Goal: Check status: Check status

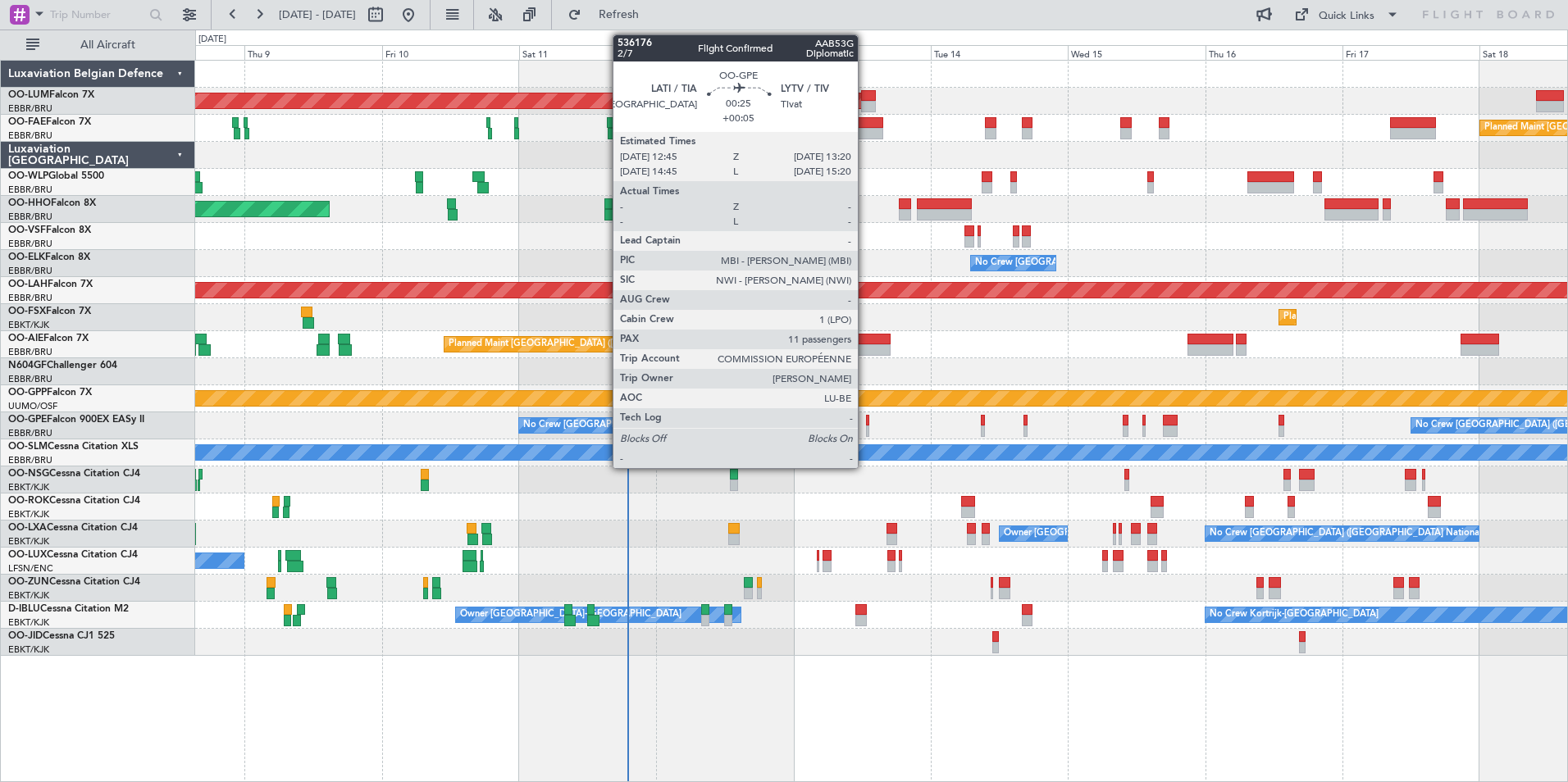
click at [866, 426] on div at bounding box center [868, 431] width 4 height 12
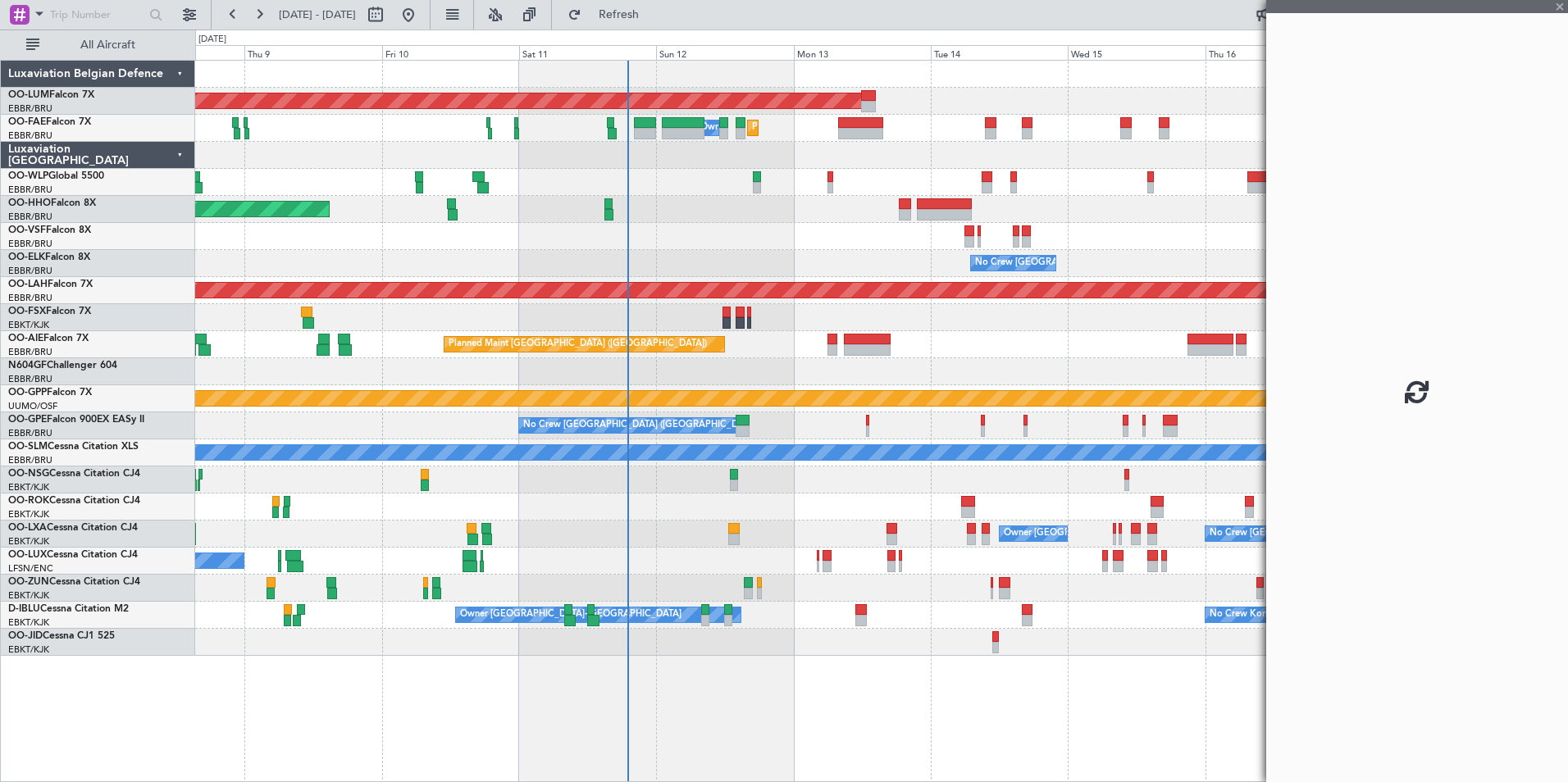
click at [819, 483] on div at bounding box center [882, 480] width 1372 height 27
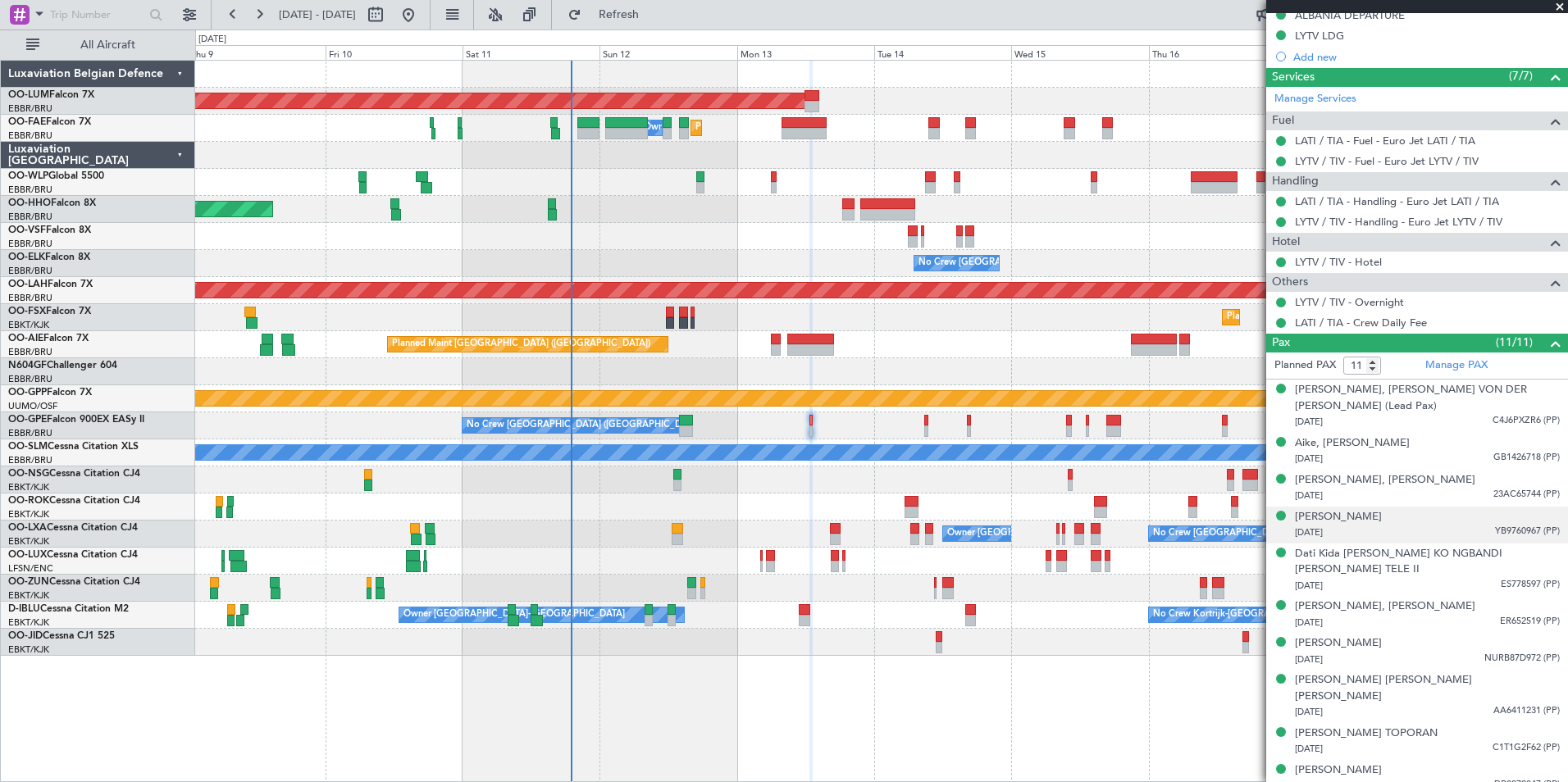
scroll to position [507, 0]
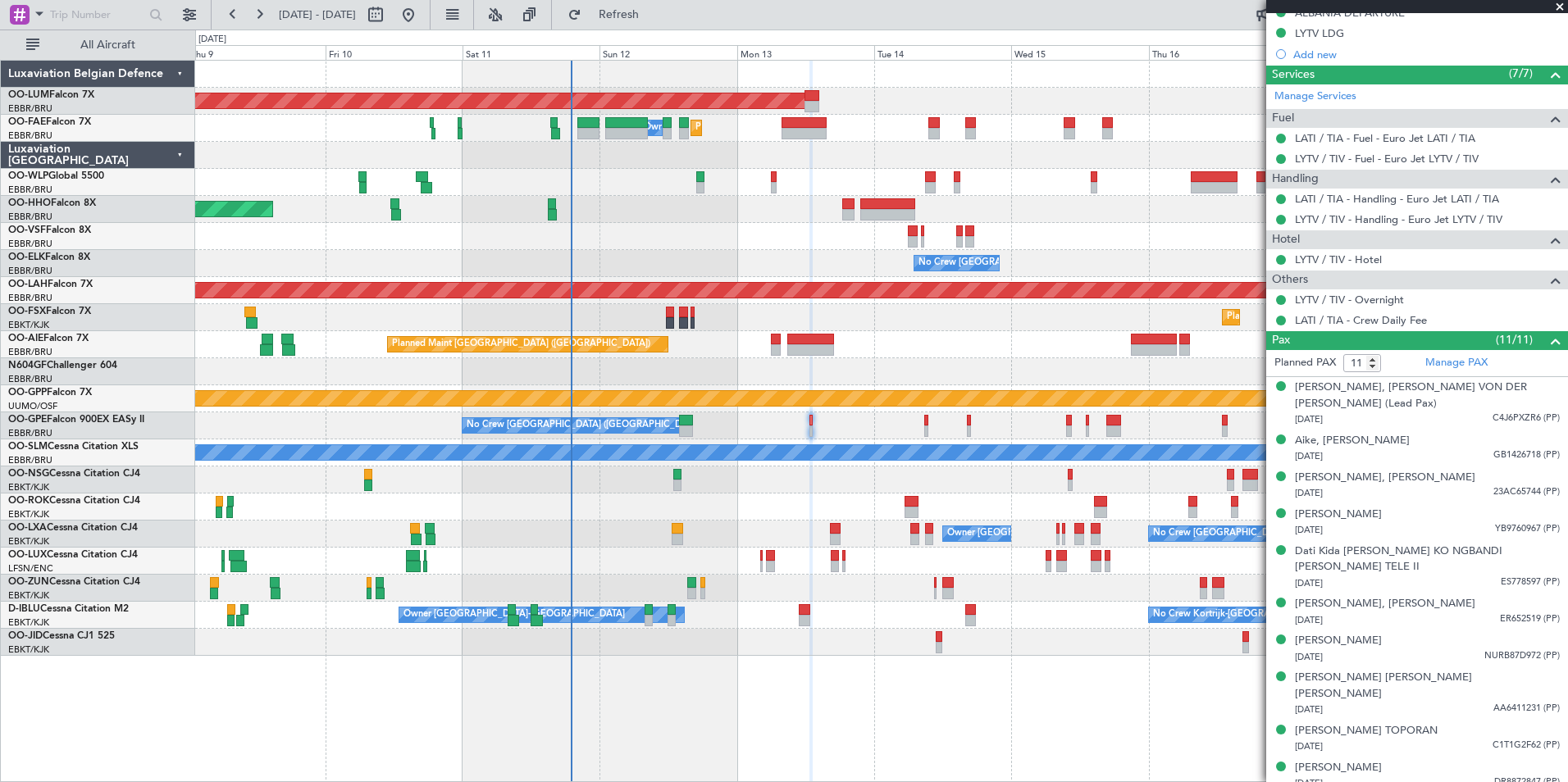
click at [636, 352] on div "AOG Maint [GEOGRAPHIC_DATA] Planned Maint [GEOGRAPHIC_DATA] ([GEOGRAPHIC_DATA])…" at bounding box center [882, 358] width 1372 height 596
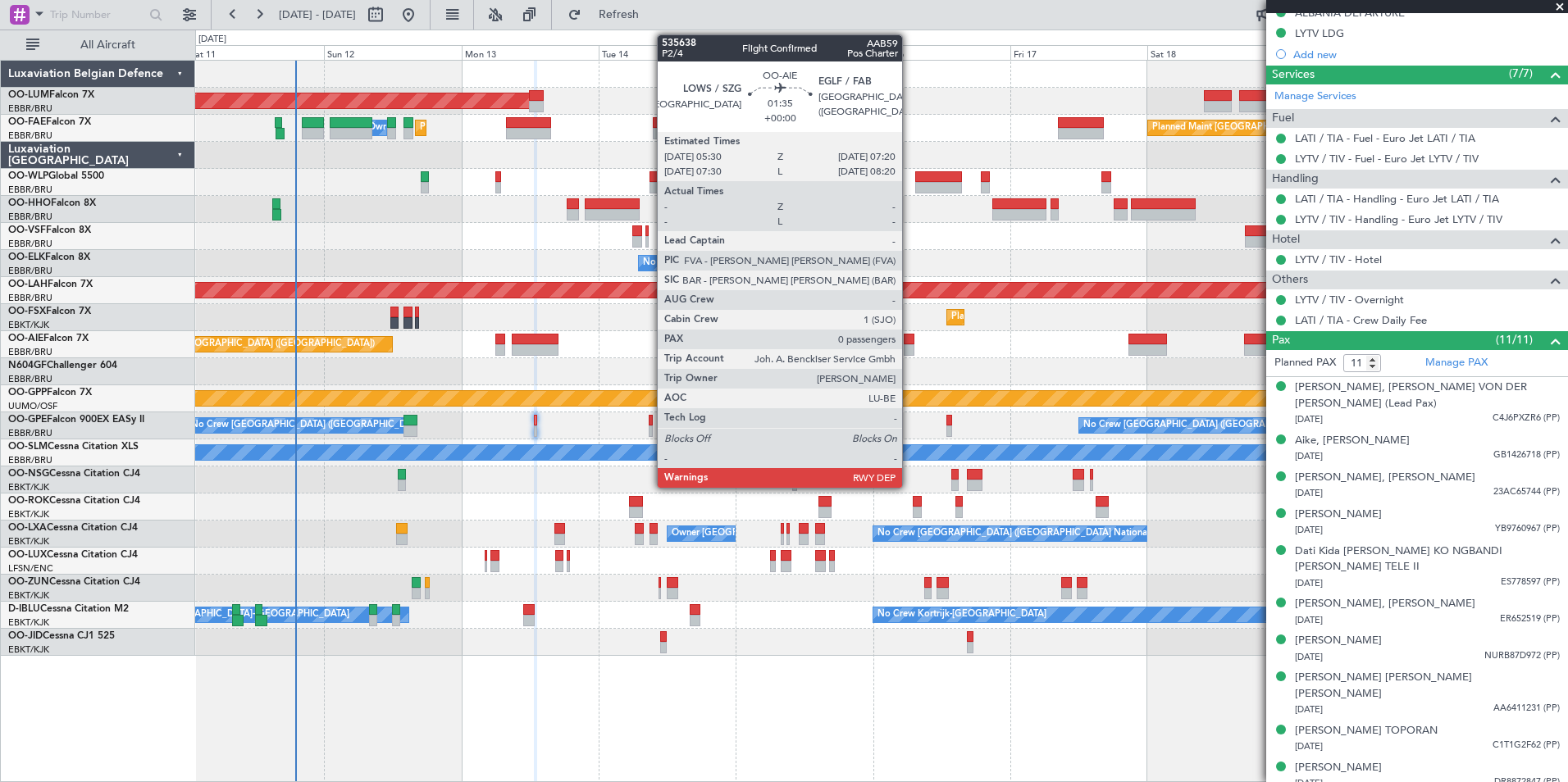
click at [833, 361] on div "AOG Maint [GEOGRAPHIC_DATA] Planned Maint [GEOGRAPHIC_DATA] ([GEOGRAPHIC_DATA])…" at bounding box center [882, 358] width 1372 height 596
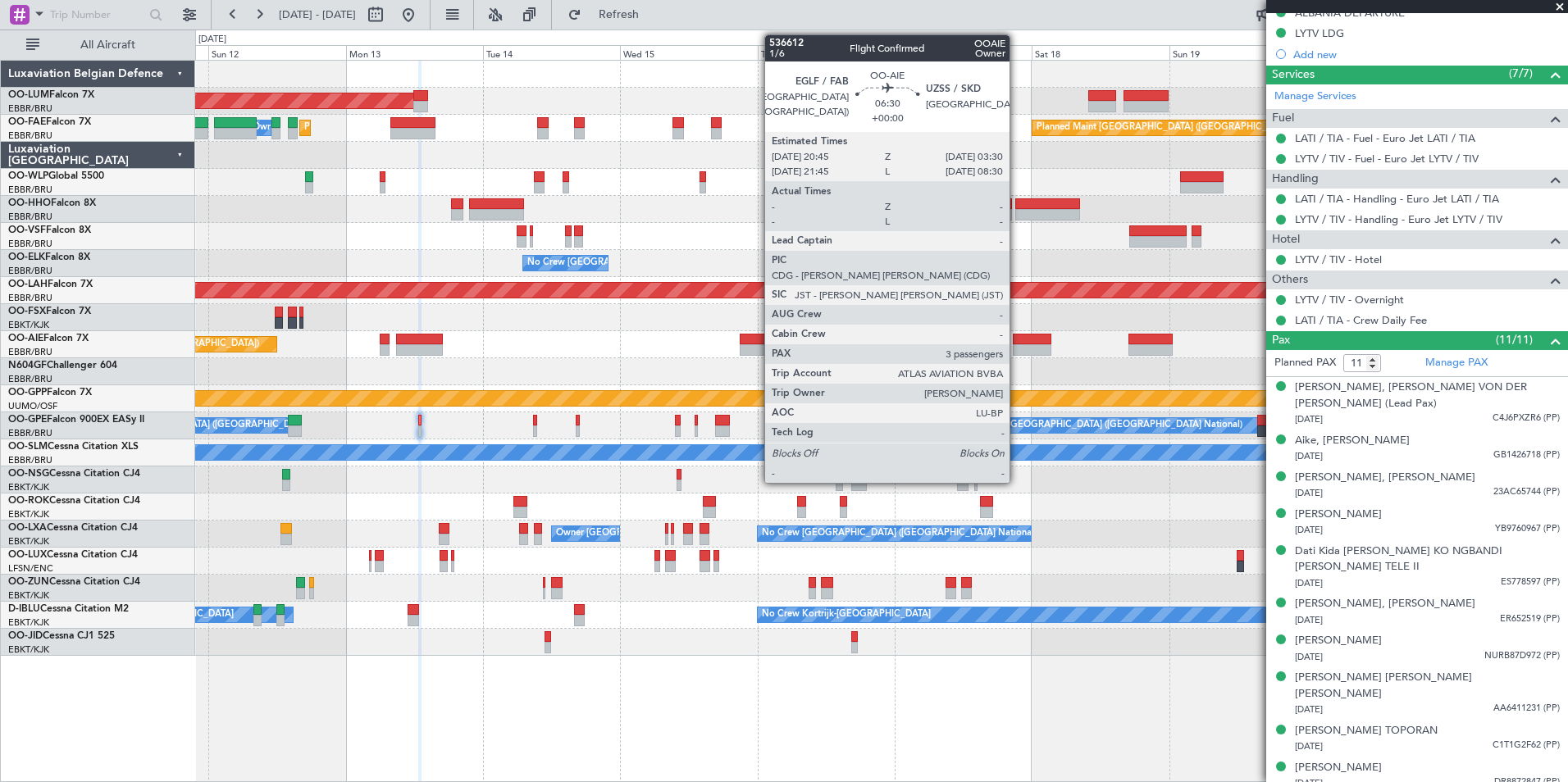
click at [822, 365] on div "AOG Maint [GEOGRAPHIC_DATA] Planned Maint [GEOGRAPHIC_DATA] ([GEOGRAPHIC_DATA])…" at bounding box center [882, 358] width 1372 height 596
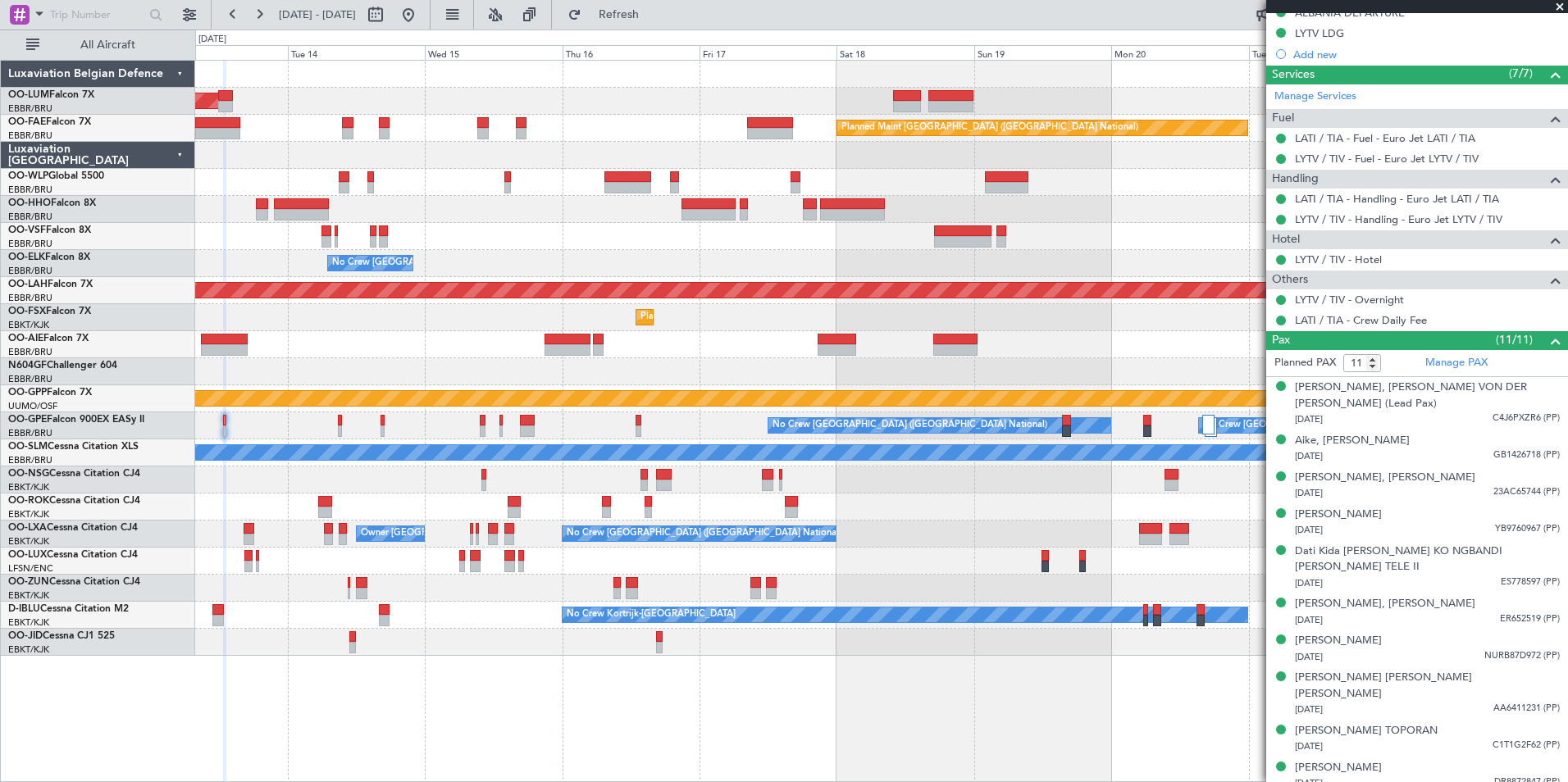
click at [774, 361] on div at bounding box center [882, 371] width 1372 height 27
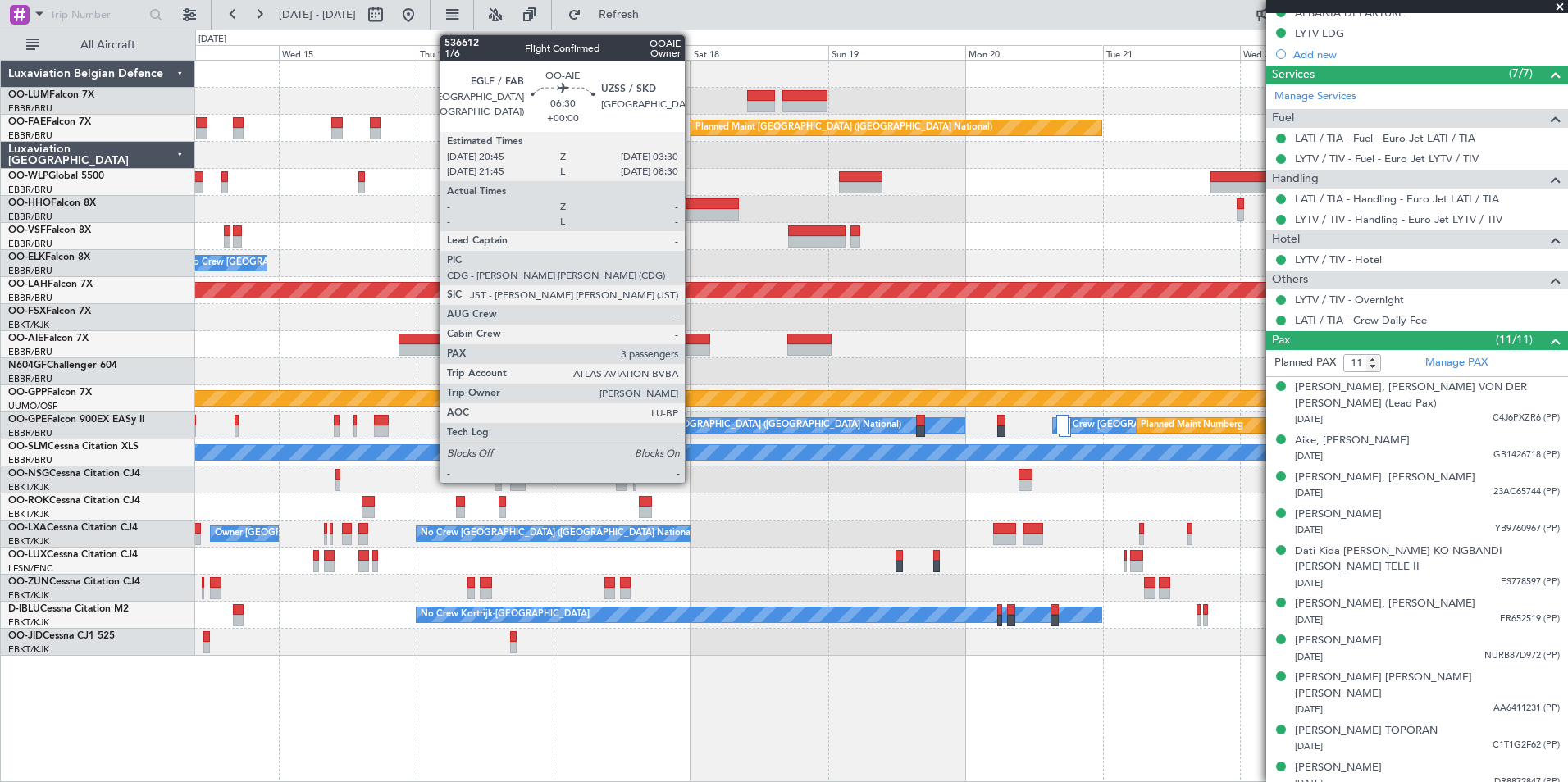
click at [687, 344] on div at bounding box center [691, 350] width 39 height 12
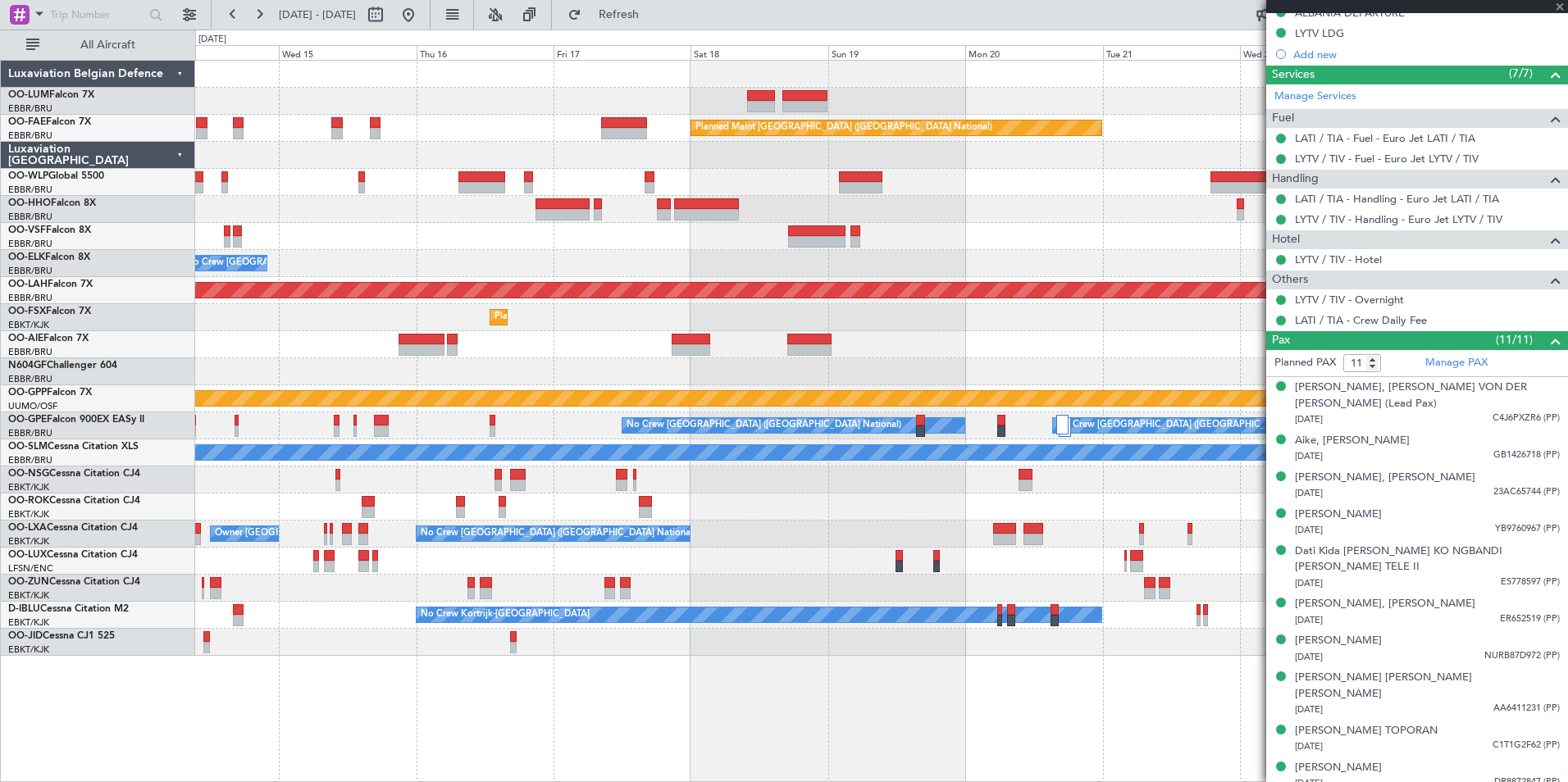
type input "3"
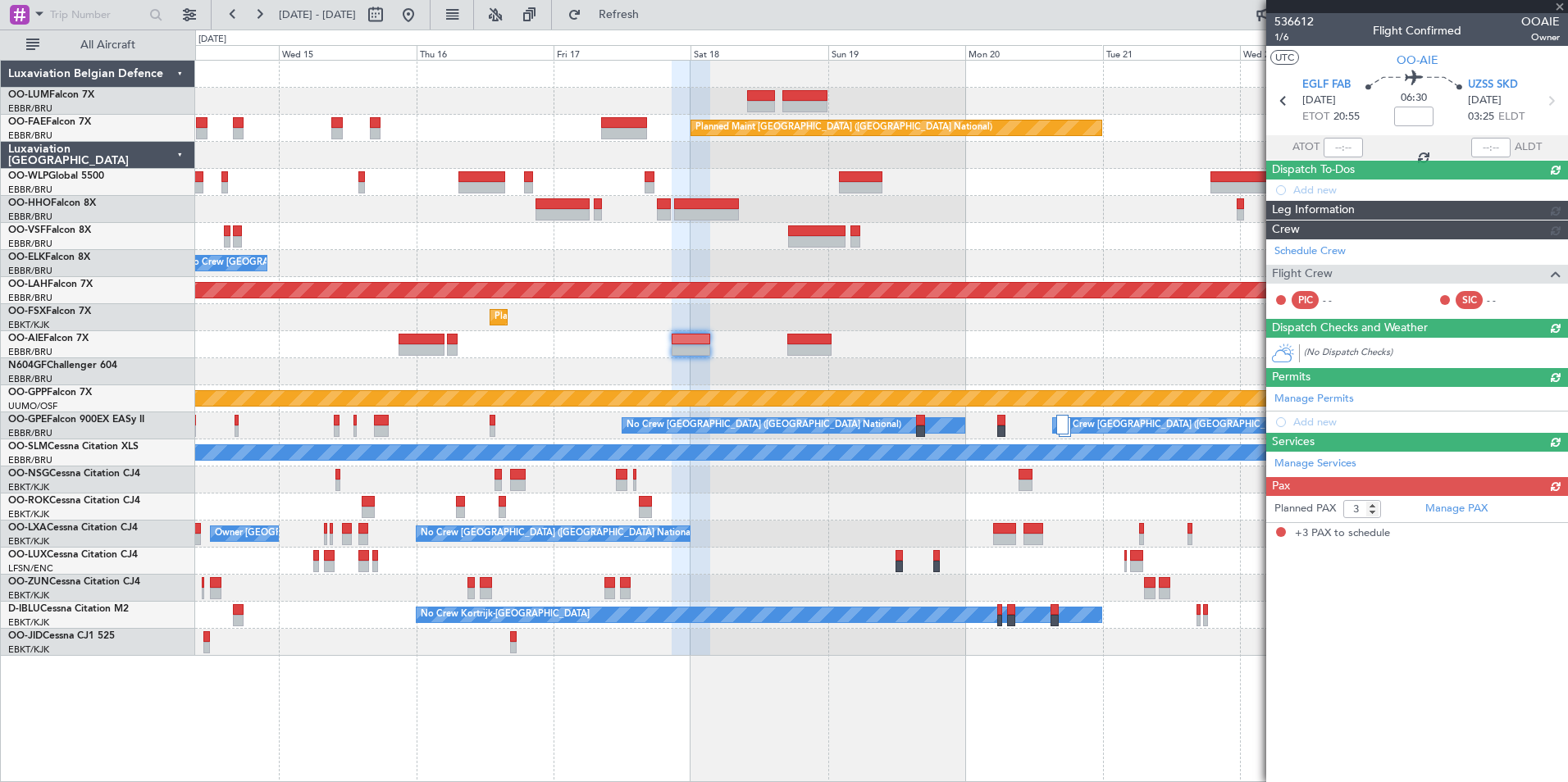
scroll to position [0, 0]
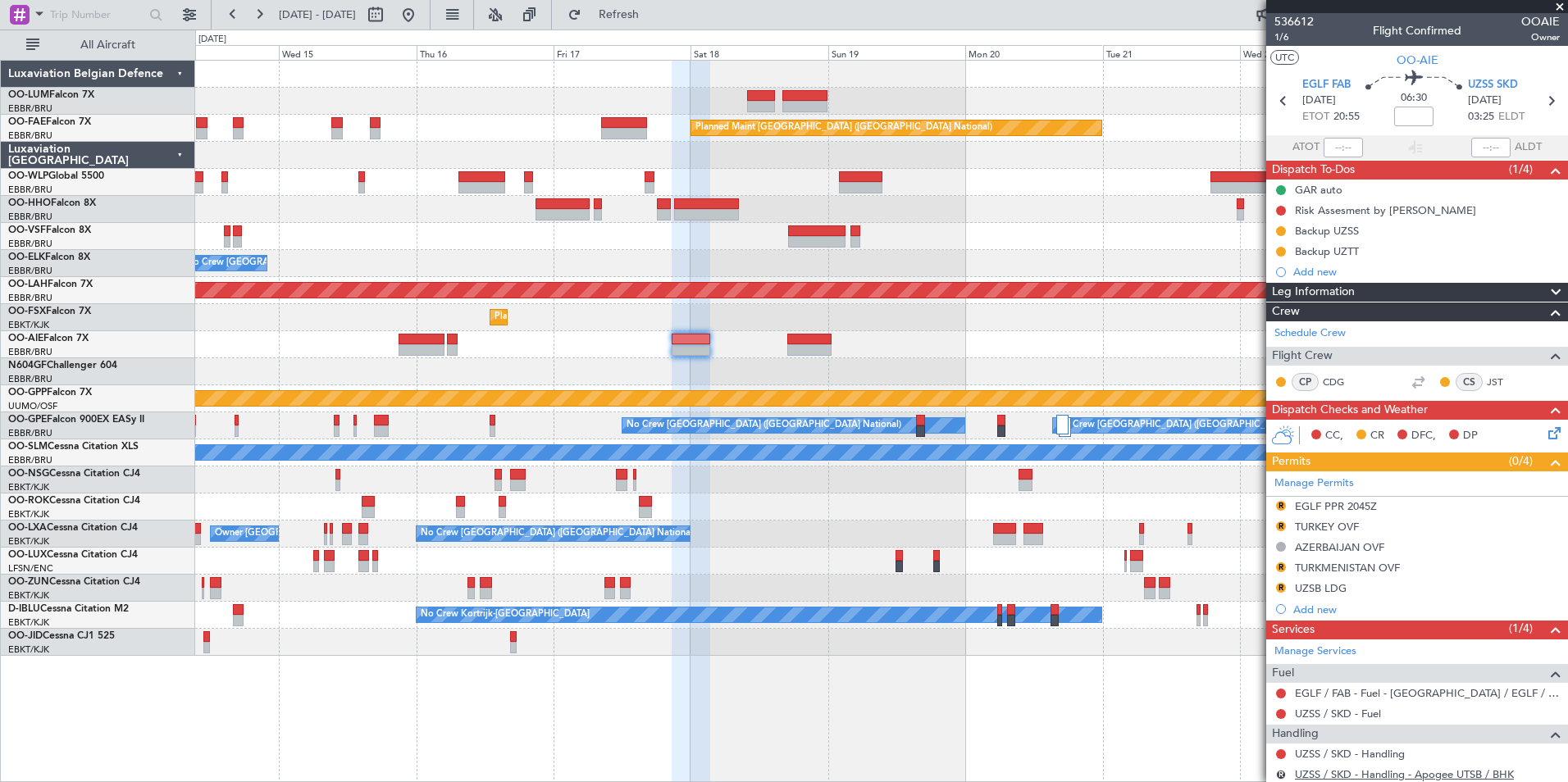
click at [1338, 775] on link "UZSS / SKD - Handling - Apogee UTSB / BHK" at bounding box center [1404, 774] width 219 height 14
click at [1280, 232] on button at bounding box center [1281, 231] width 10 height 10
drag, startPoint x: 1277, startPoint y: 324, endPoint x: 1286, endPoint y: 280, distance: 44.9
click at [1277, 324] on span "Cancelled" at bounding box center [1284, 328] width 47 height 16
click at [1280, 252] on button at bounding box center [1281, 251] width 10 height 10
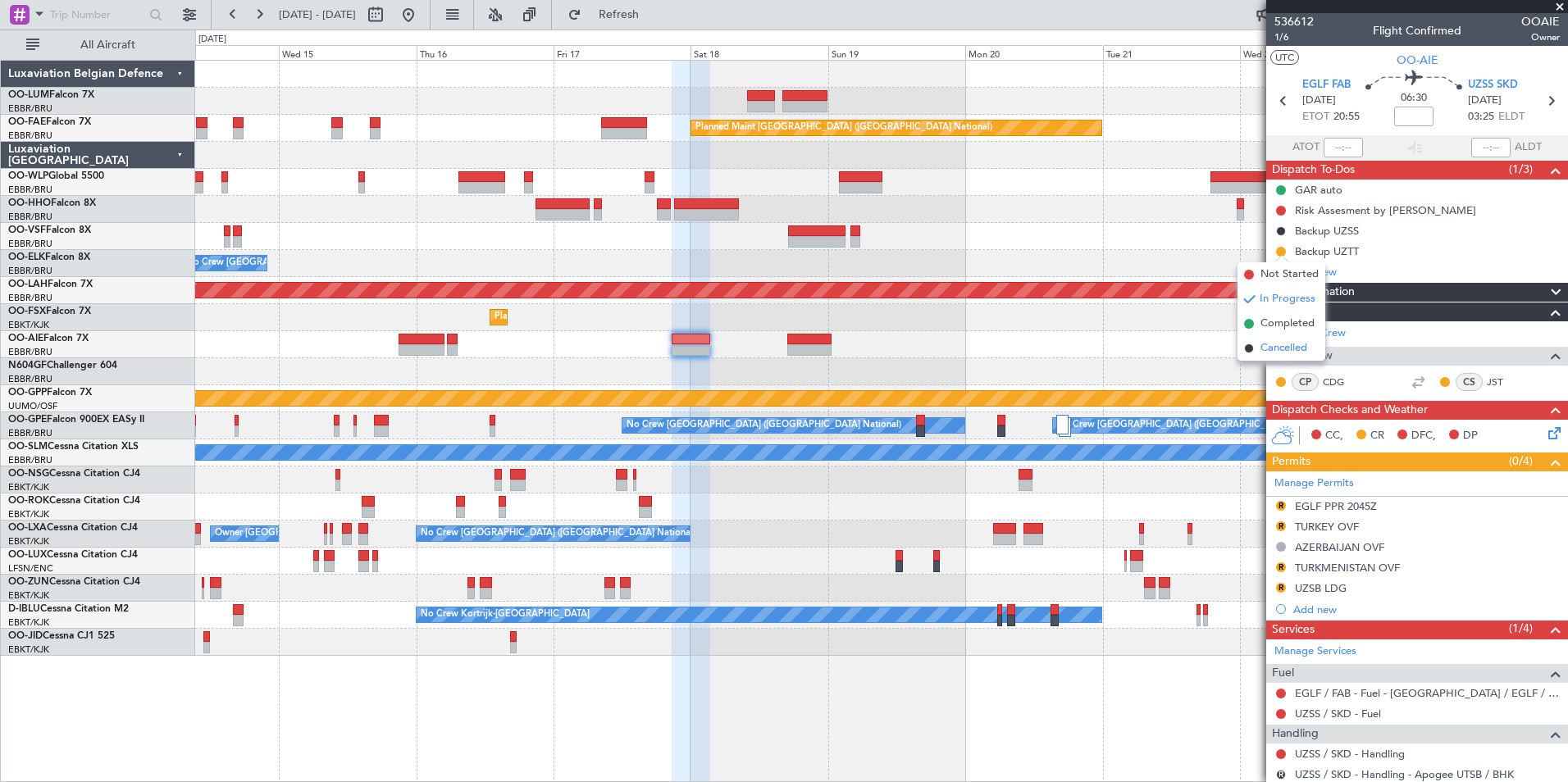
click at [1275, 346] on span "Cancelled" at bounding box center [1284, 348] width 47 height 16
click at [1284, 43] on span "1/6" at bounding box center [1294, 37] width 39 height 14
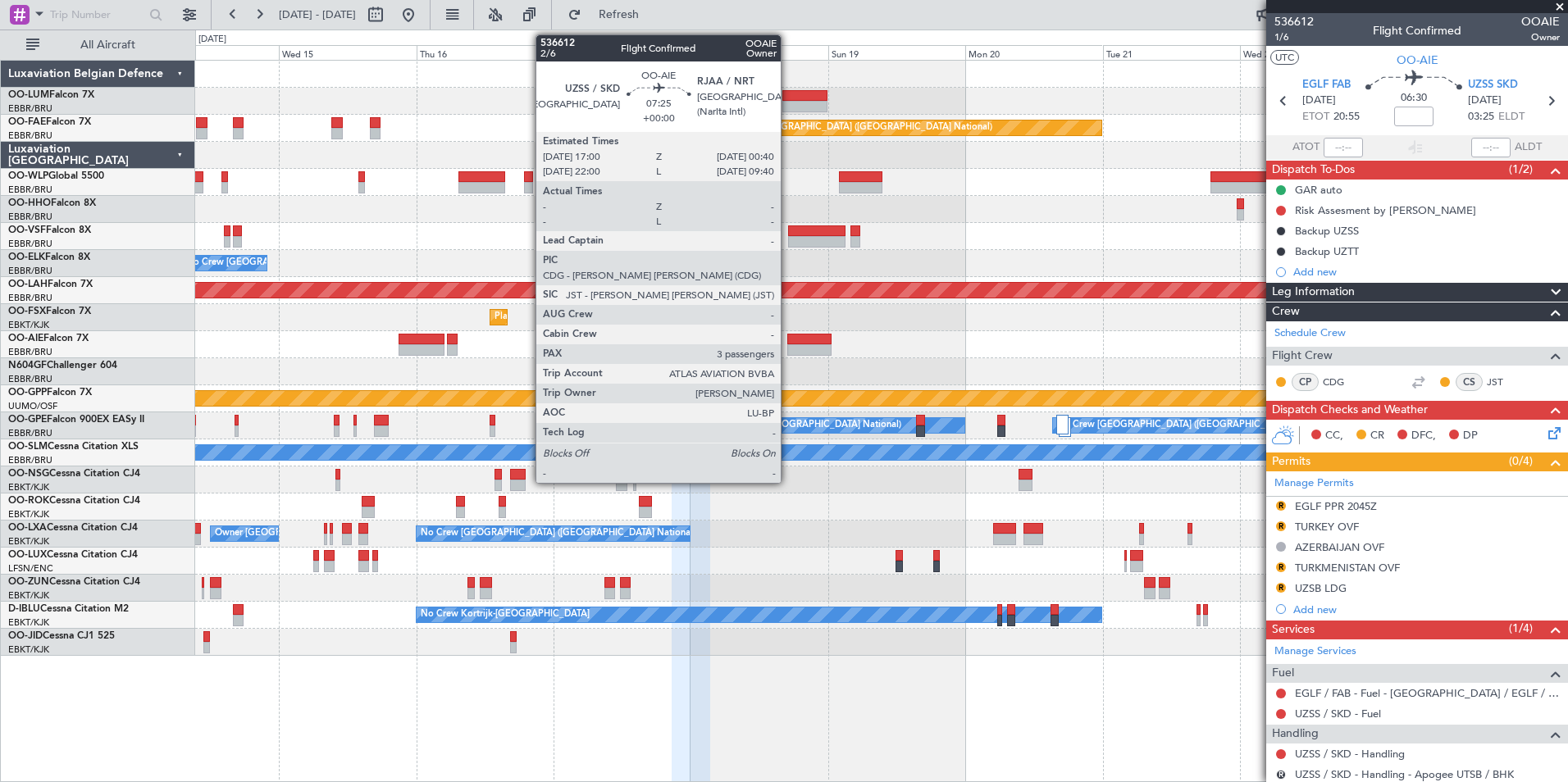
click at [806, 350] on div at bounding box center [809, 350] width 44 height 12
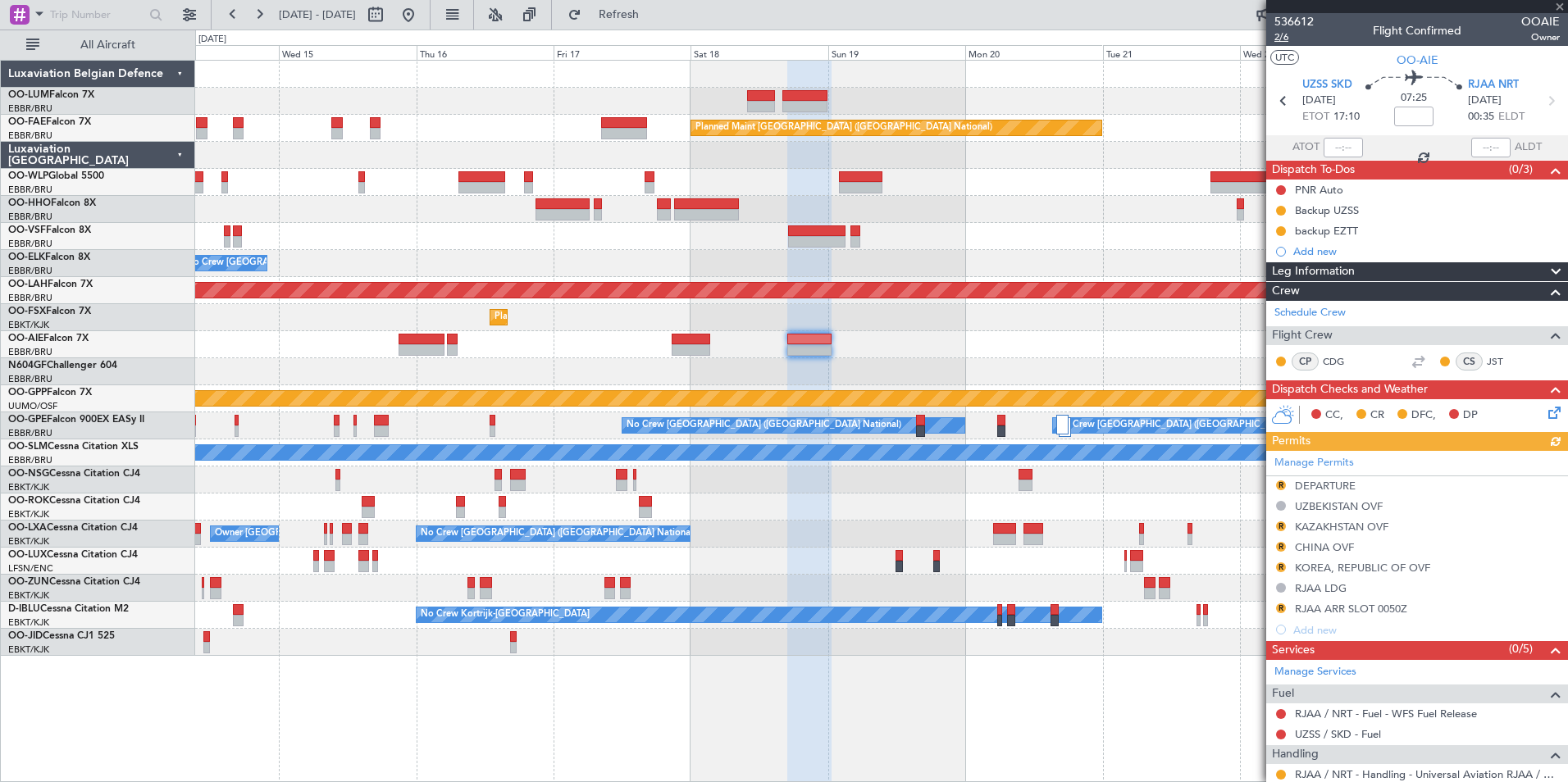
click at [1275, 38] on span "2/6" at bounding box center [1294, 37] width 39 height 14
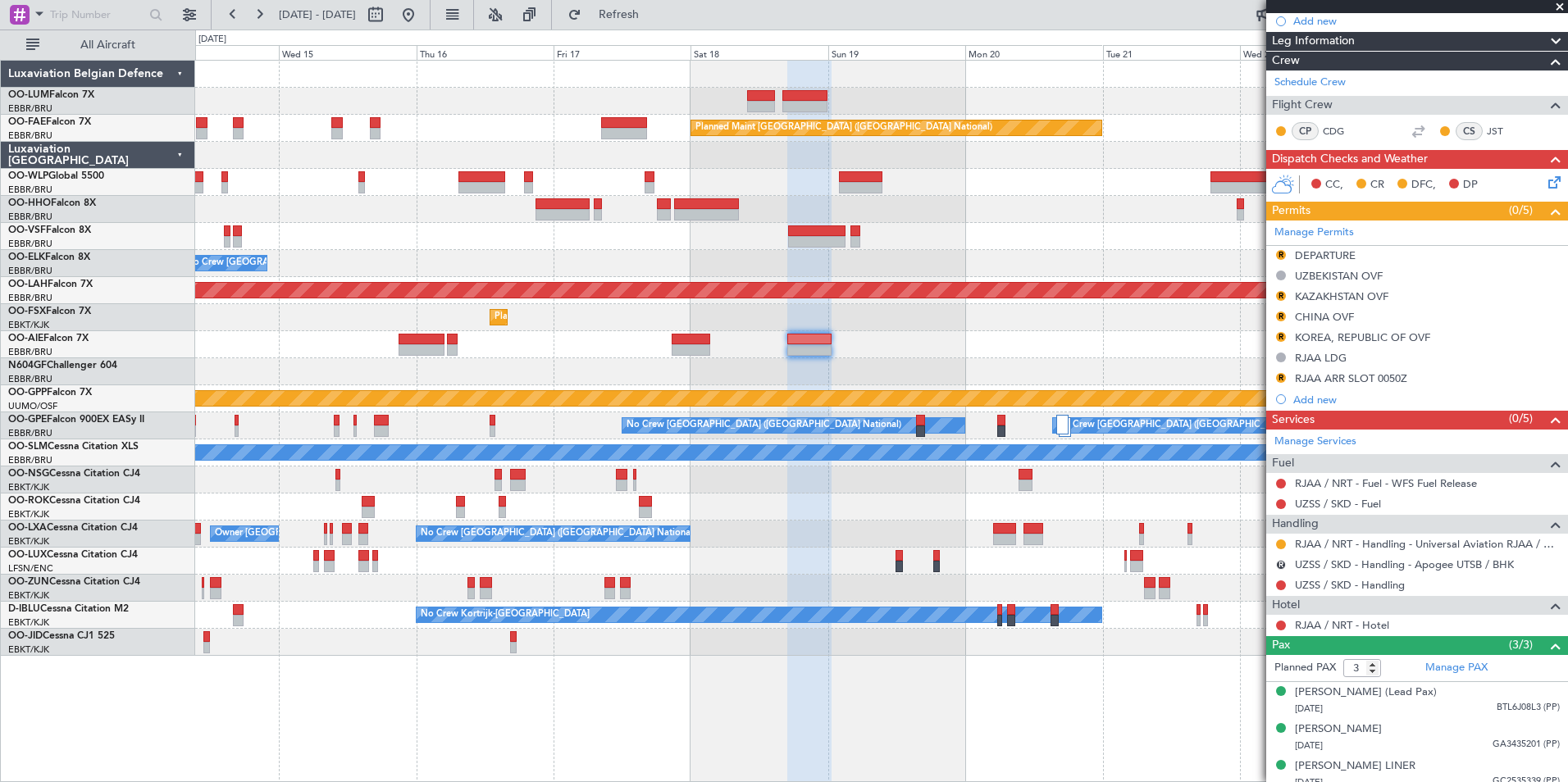
scroll to position [246, 0]
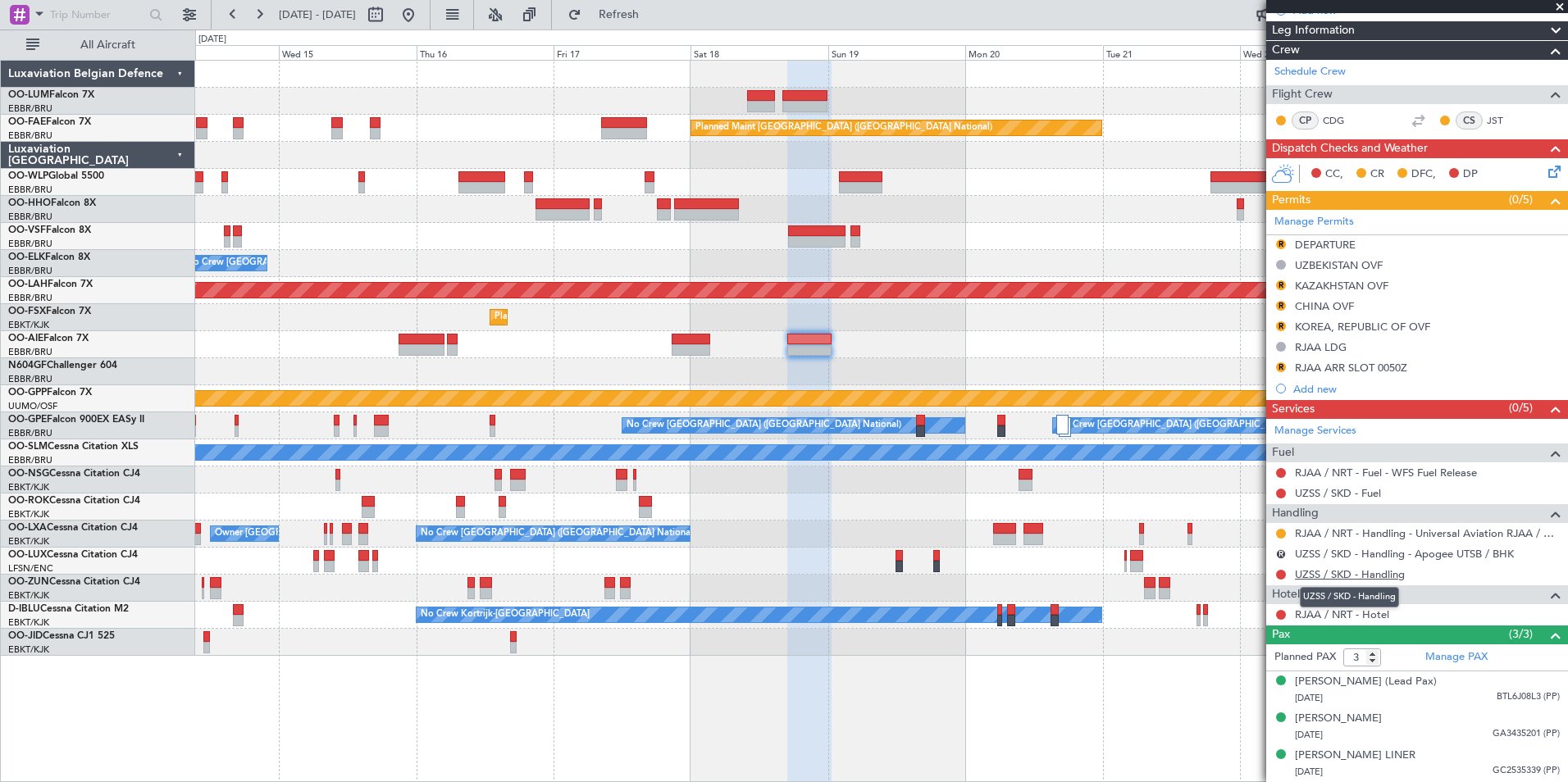
click at [1349, 568] on link "UZSS / SKD - Handling" at bounding box center [1350, 574] width 110 height 14
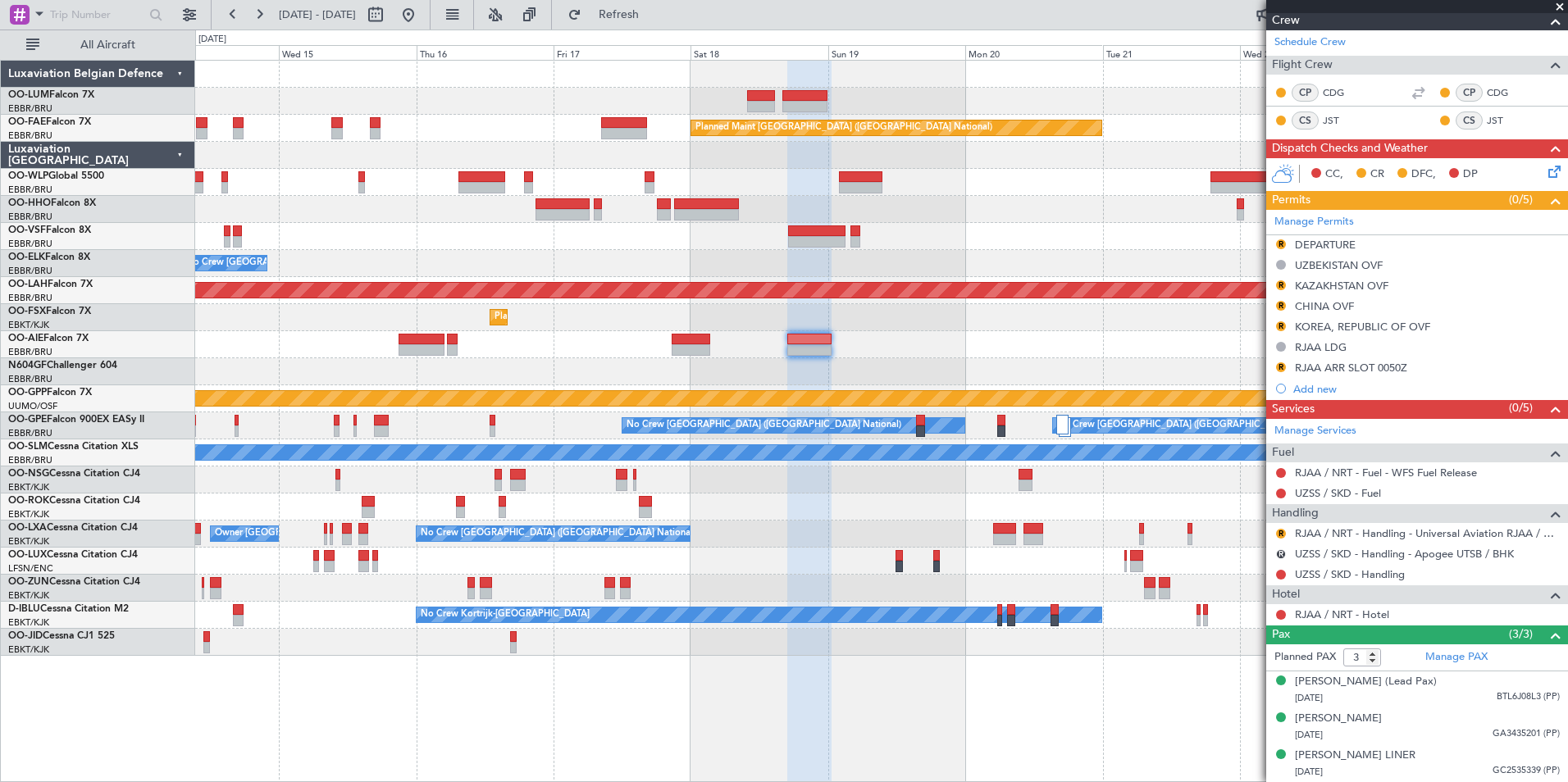
scroll to position [205, 0]
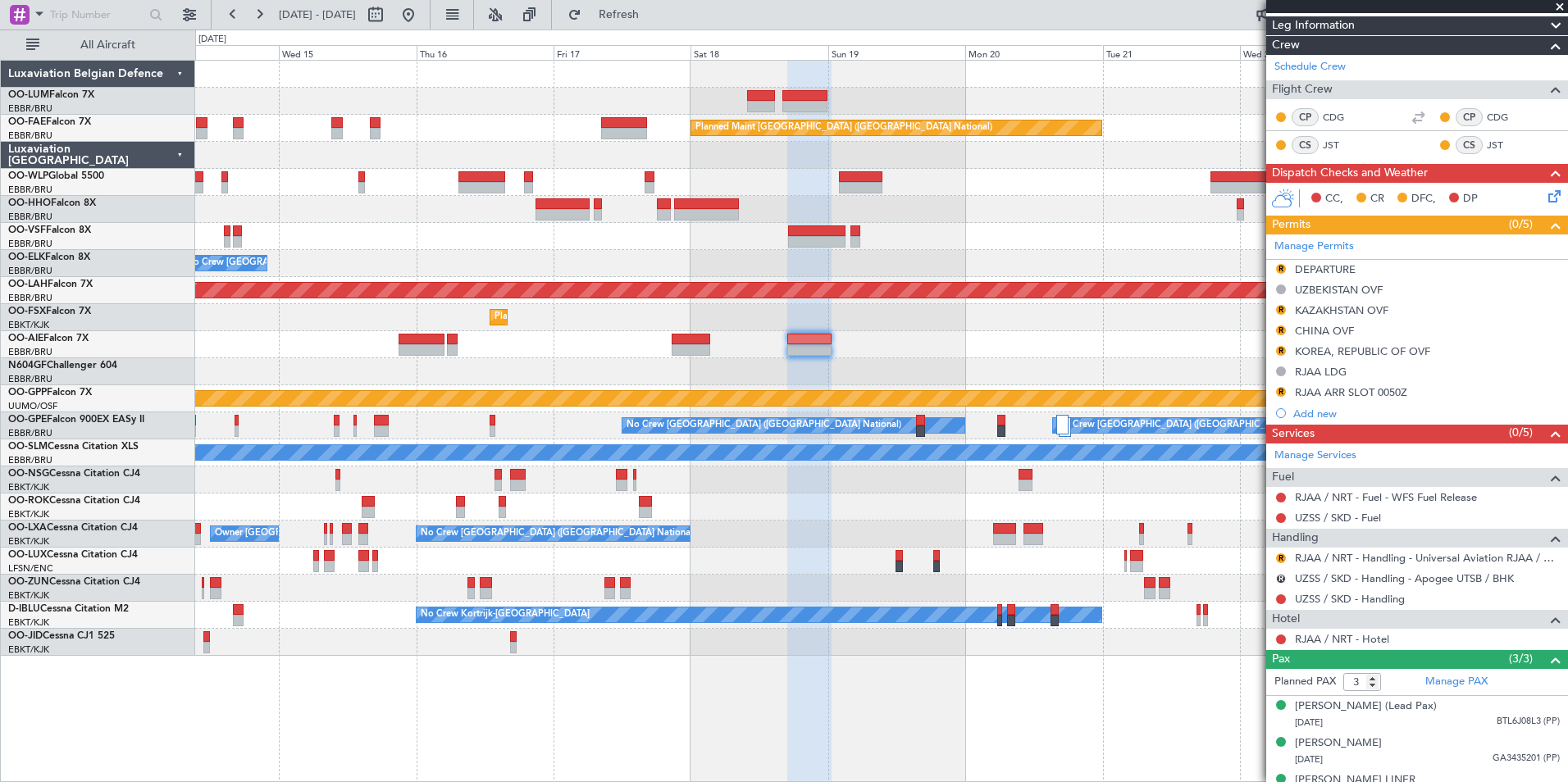
click at [1010, 363] on div at bounding box center [882, 371] width 1372 height 27
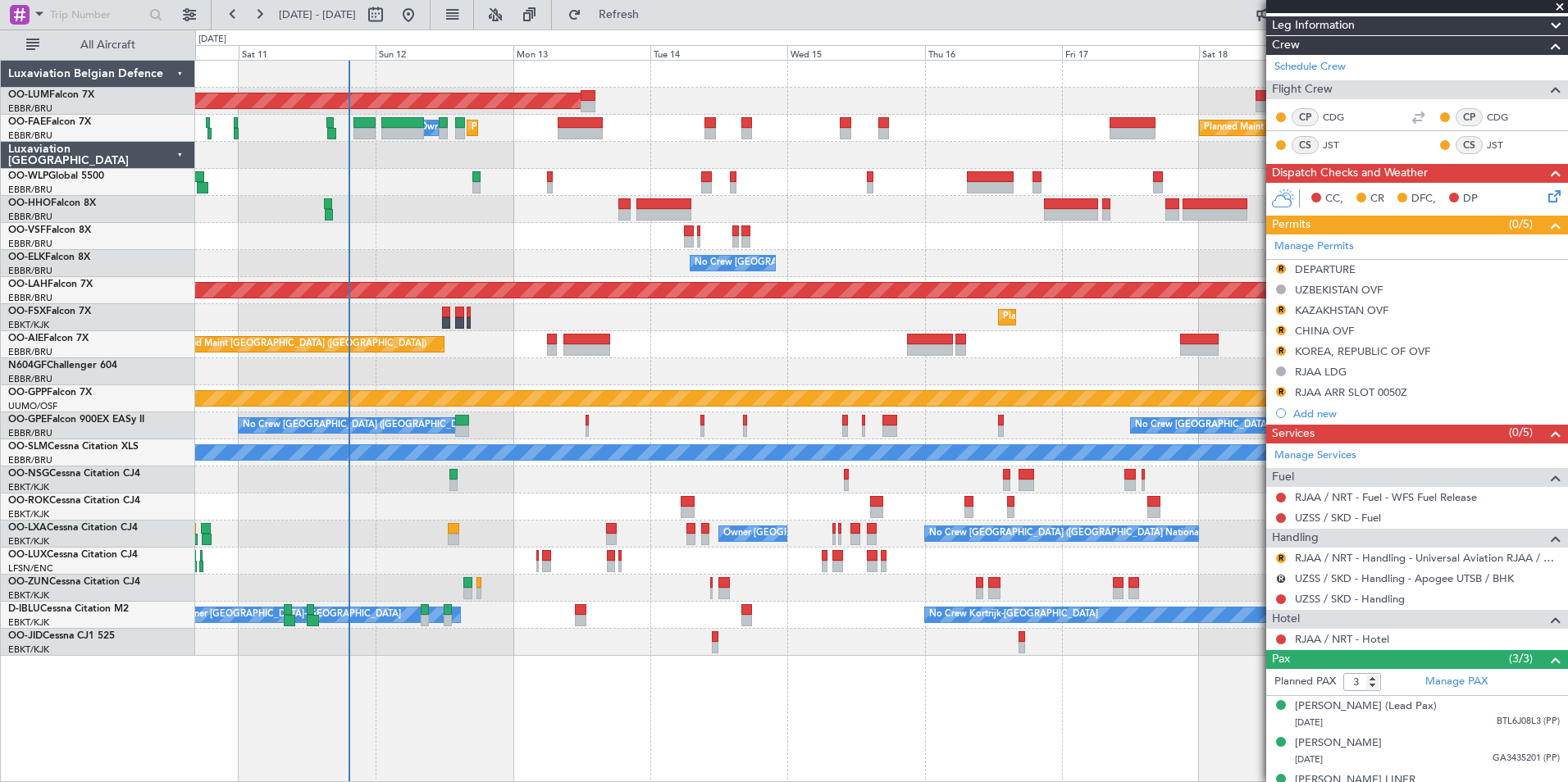
click at [698, 360] on div "AOG Maint [GEOGRAPHIC_DATA] Planned Maint [GEOGRAPHIC_DATA] ([GEOGRAPHIC_DATA])…" at bounding box center [882, 358] width 1372 height 596
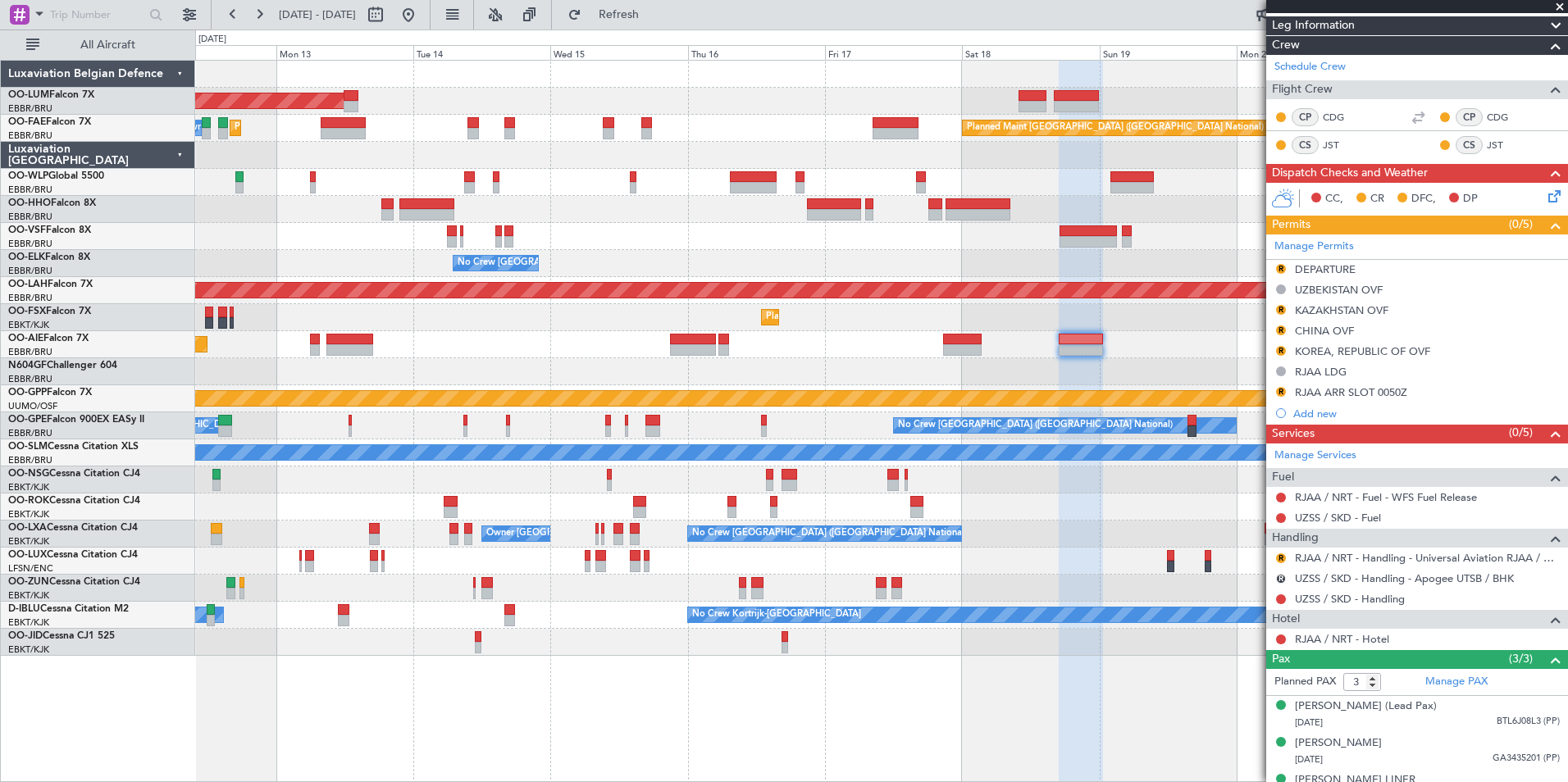
click at [99, 329] on div "AOG Maint [GEOGRAPHIC_DATA] Planned Maint [GEOGRAPHIC_DATA] ([GEOGRAPHIC_DATA])…" at bounding box center [784, 406] width 1568 height 752
click at [653, 16] on span "Refresh" at bounding box center [620, 15] width 69 height 12
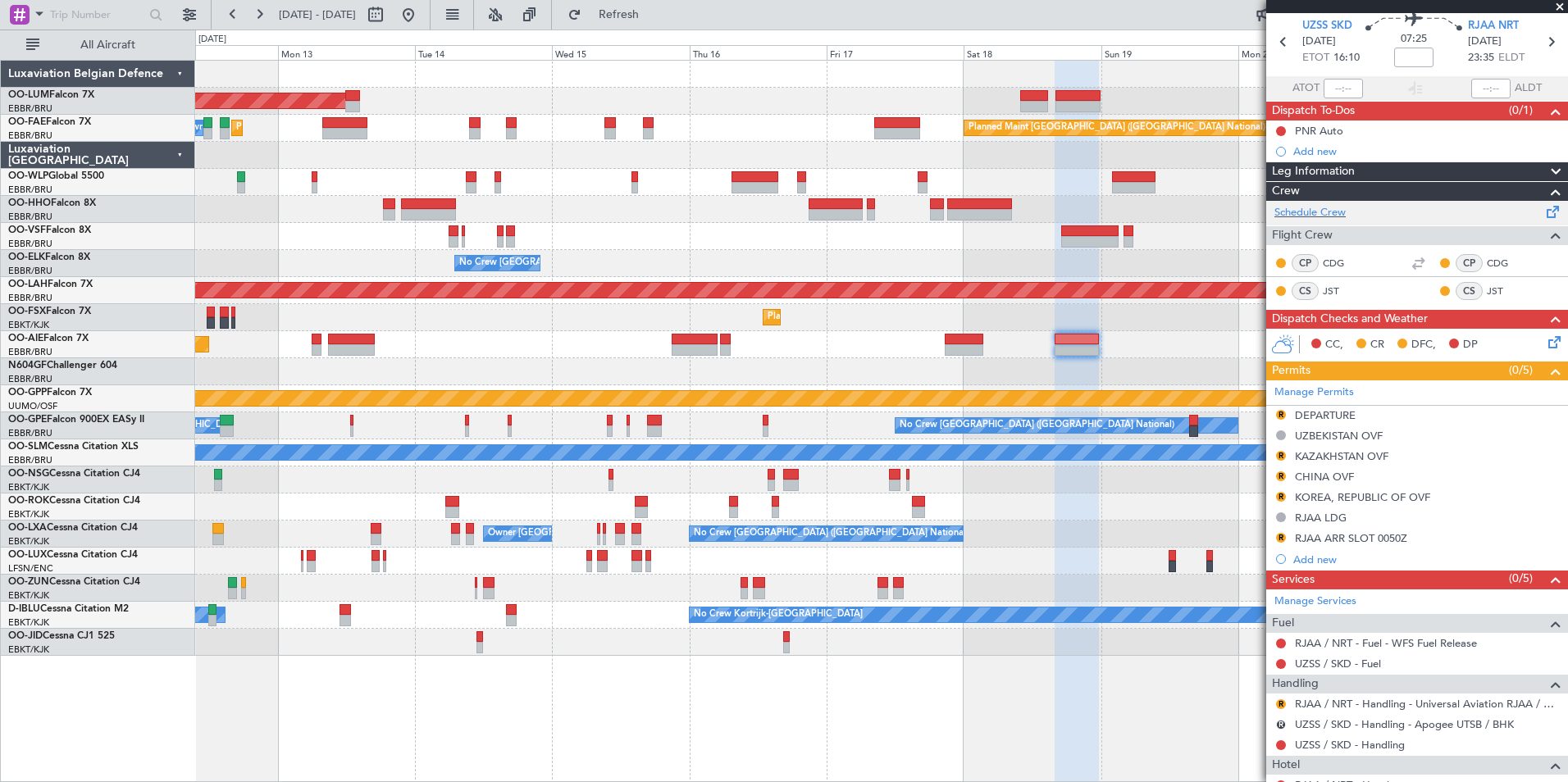
scroll to position [0, 0]
